Goal: Information Seeking & Learning: Learn about a topic

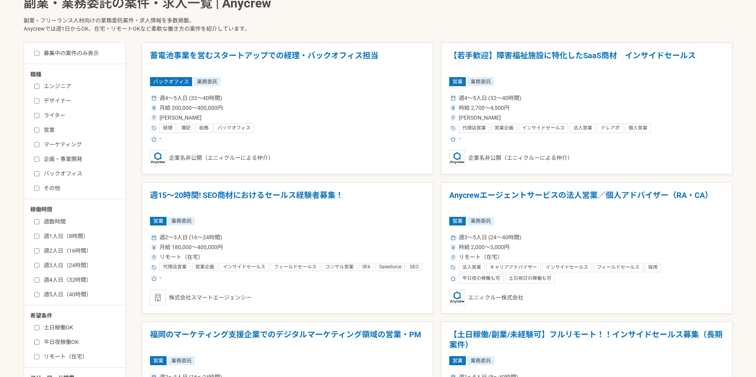
scroll to position [216, 0]
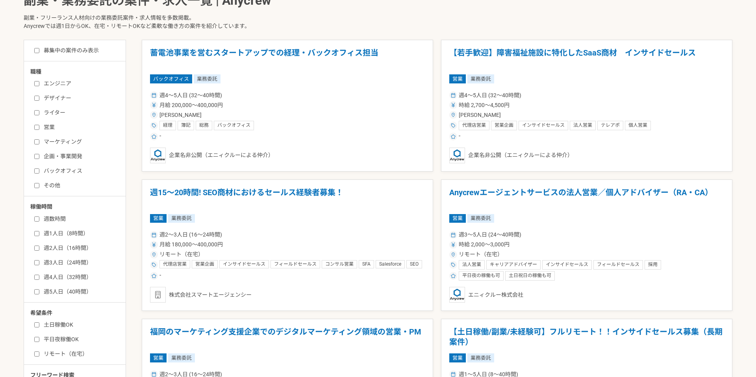
click at [39, 233] on input "週1人日（8時間）" at bounding box center [36, 233] width 5 height 5
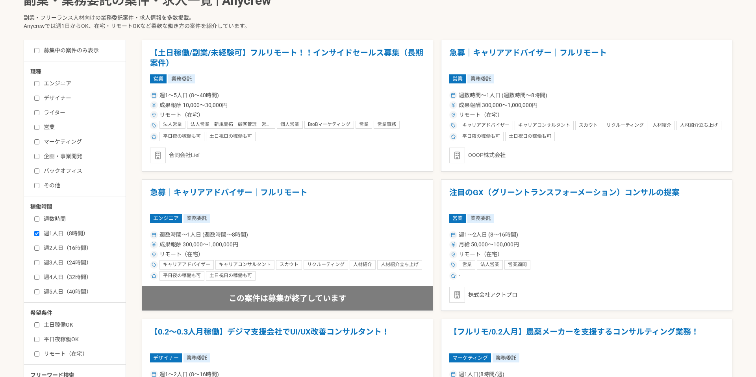
click at [34, 235] on input "週1人日（8時間）" at bounding box center [36, 233] width 5 height 5
checkbox input "false"
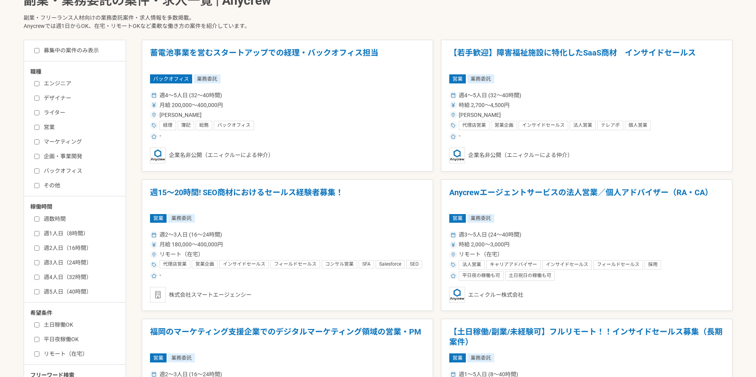
click at [35, 219] on input "週数時間" at bounding box center [36, 219] width 5 height 5
checkbox input "true"
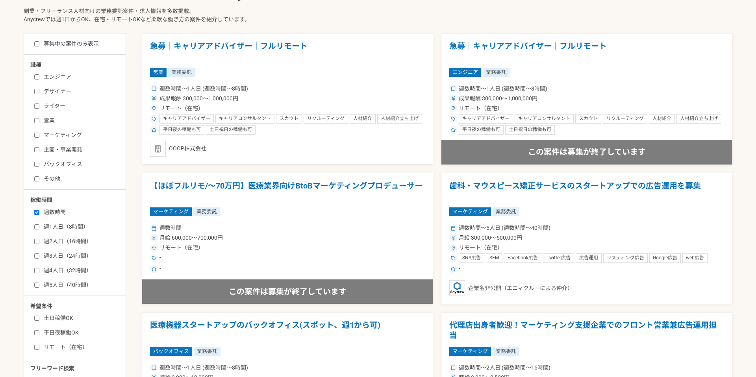
scroll to position [242, 0]
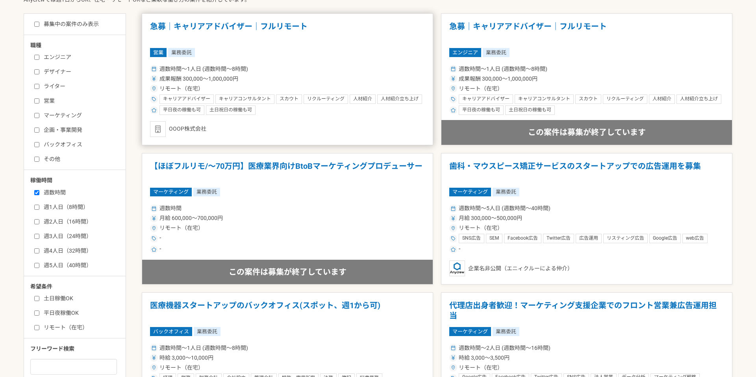
click at [209, 30] on h1 "急募｜キャリアアドバイザー｜フルリモート" at bounding box center [287, 32] width 275 height 20
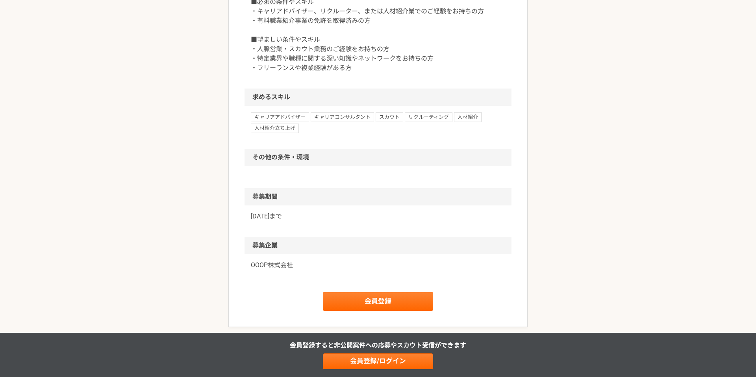
scroll to position [529, 0]
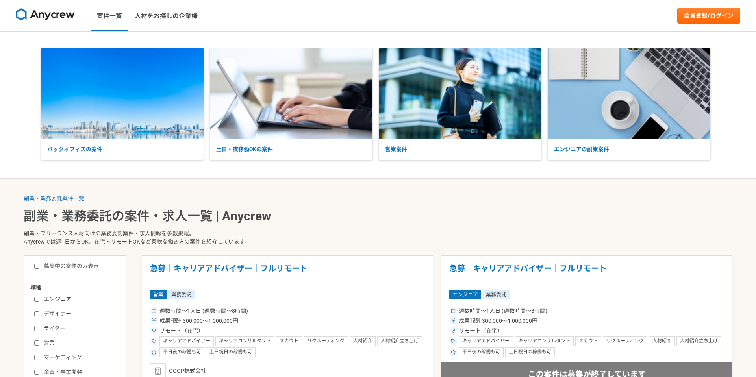
scroll to position [24, 0]
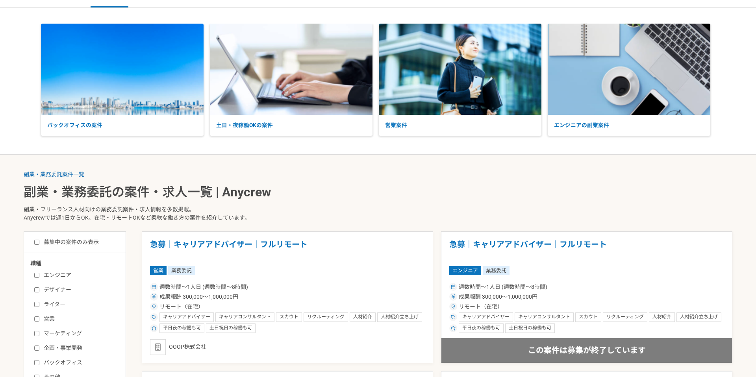
click at [39, 244] on input "募集中の案件のみ表示" at bounding box center [36, 242] width 5 height 5
checkbox input "true"
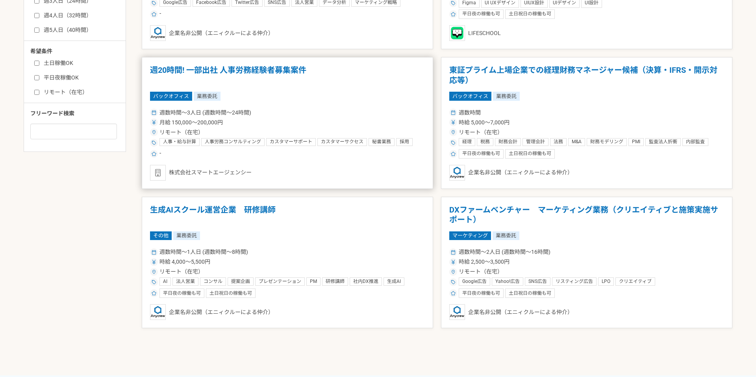
scroll to position [490, 0]
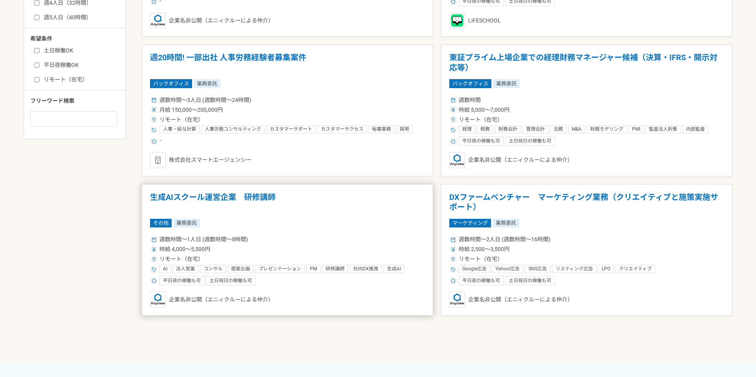
click at [269, 197] on h1 "生成AIスクール運営企業　研修講師" at bounding box center [287, 203] width 275 height 20
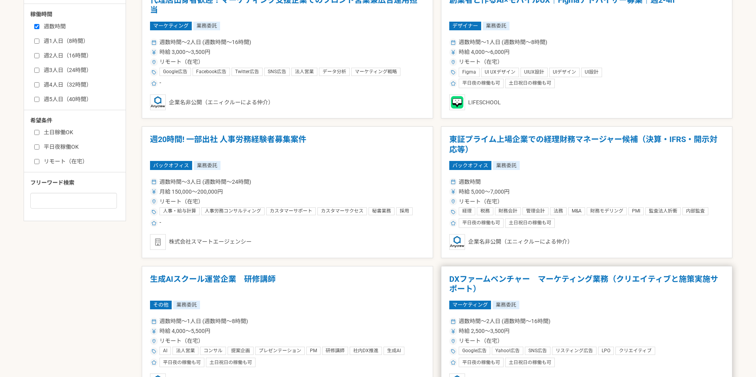
scroll to position [327, 0]
